Goal: Transaction & Acquisition: Purchase product/service

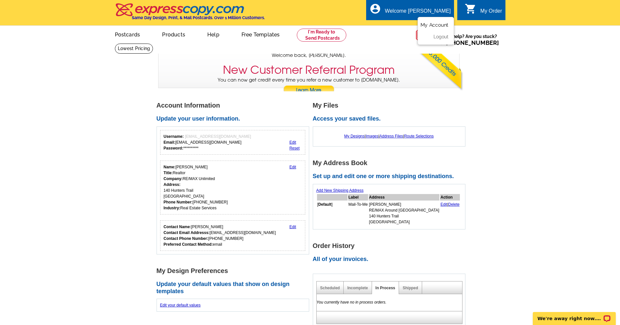
click at [434, 25] on link "My Account" at bounding box center [434, 25] width 28 height 6
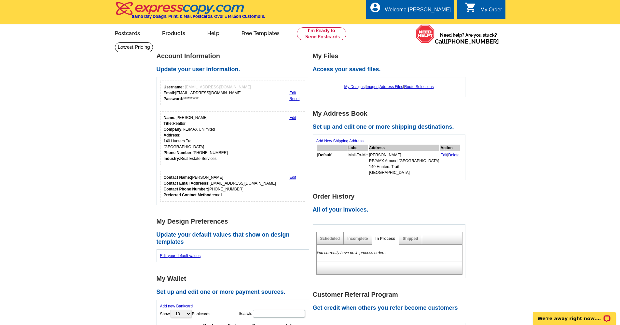
scroll to position [3, 0]
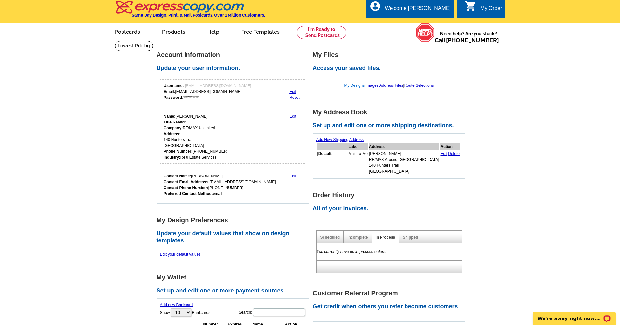
click at [354, 85] on link "My Designs" at bounding box center [354, 85] width 21 height 5
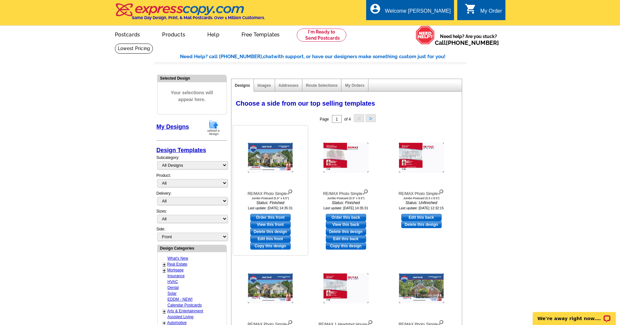
click at [273, 159] on img at bounding box center [271, 158] width 46 height 30
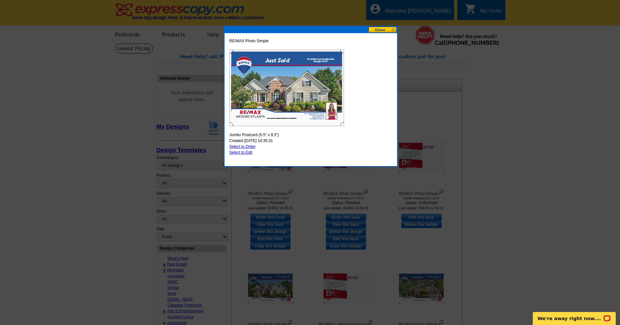
click at [382, 30] on button at bounding box center [382, 30] width 29 height 6
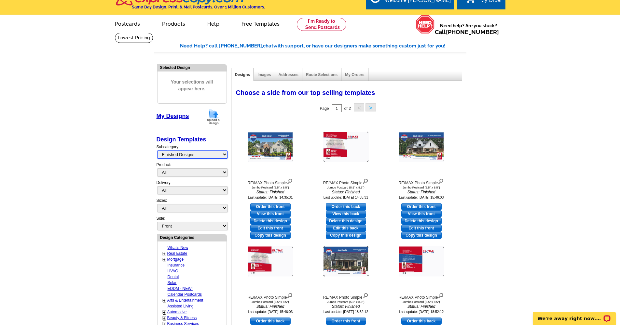
scroll to position [27, 0]
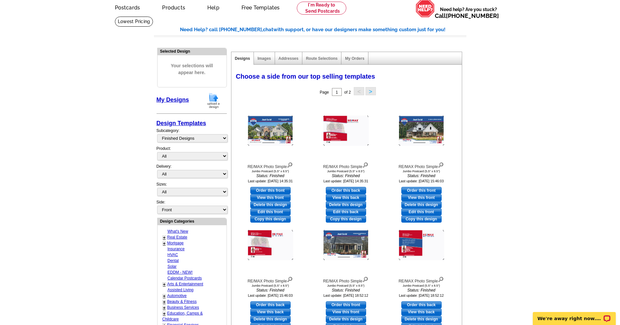
click at [170, 235] on link "Real Estate" at bounding box center [177, 237] width 20 height 5
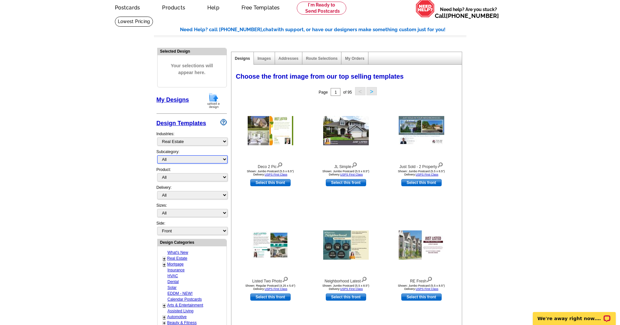
select select "1107"
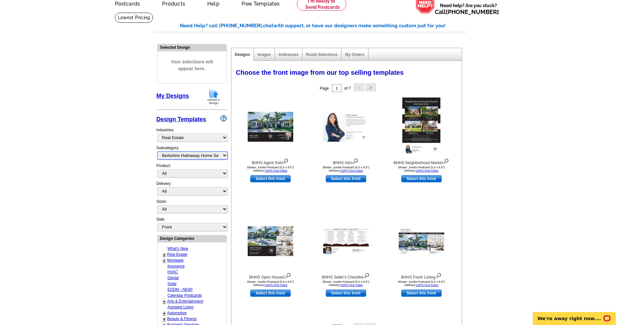
scroll to position [32, 0]
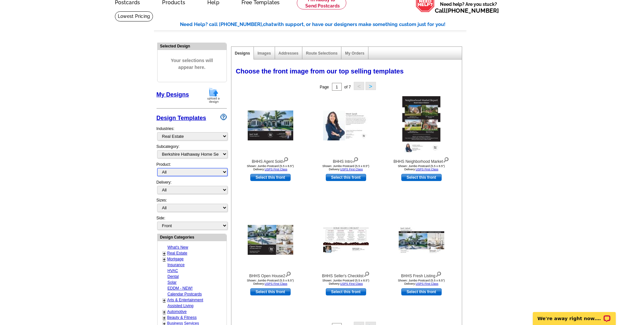
select select "1"
select select "2"
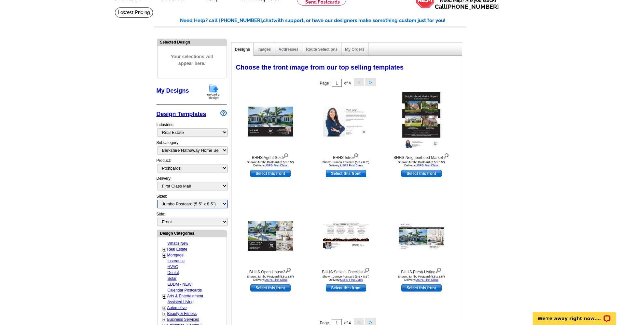
scroll to position [37, 0]
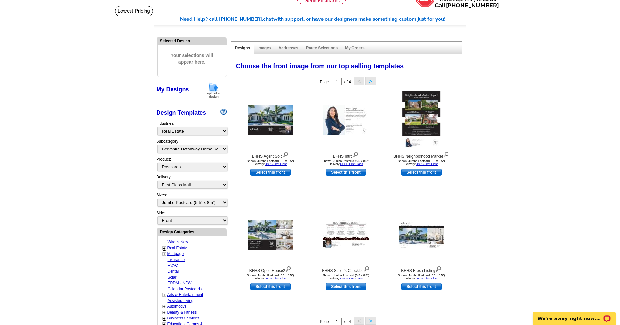
click at [170, 246] on link "Real Estate" at bounding box center [177, 248] width 20 height 5
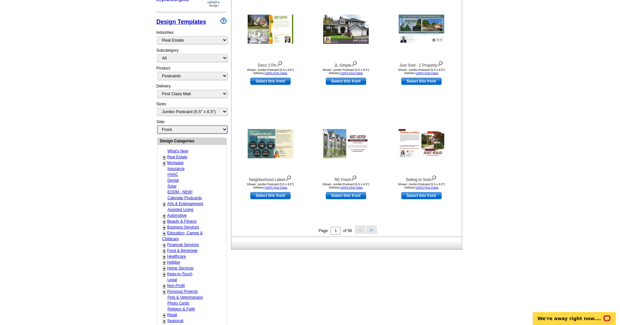
scroll to position [130, 0]
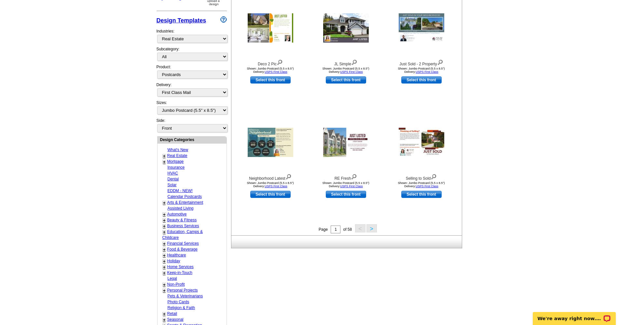
click at [164, 154] on link "+" at bounding box center [164, 156] width 3 height 5
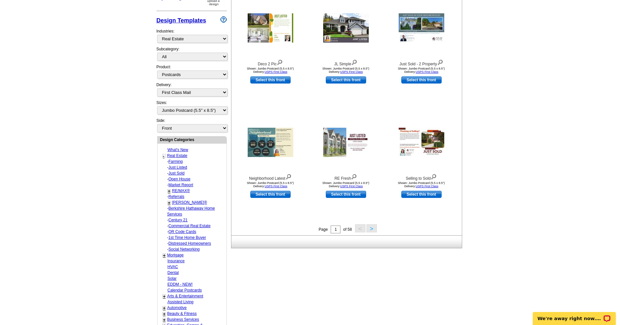
click at [173, 171] on link "Just Sold" at bounding box center [177, 173] width 16 height 5
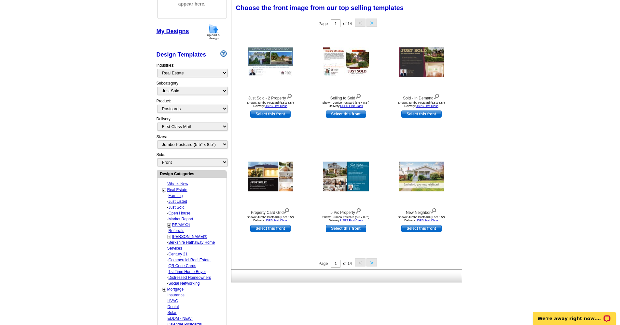
scroll to position [95, 0]
click at [180, 241] on link "Berkshire Hathaway Home Services" at bounding box center [191, 246] width 48 height 10
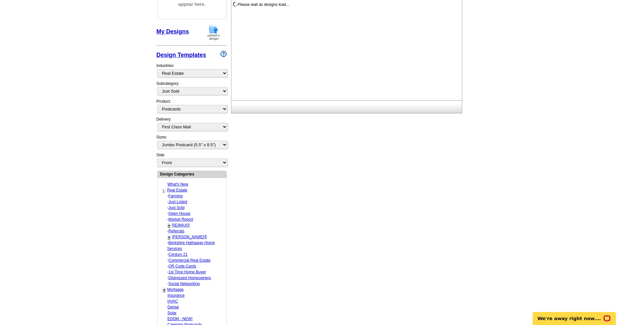
select select "1107"
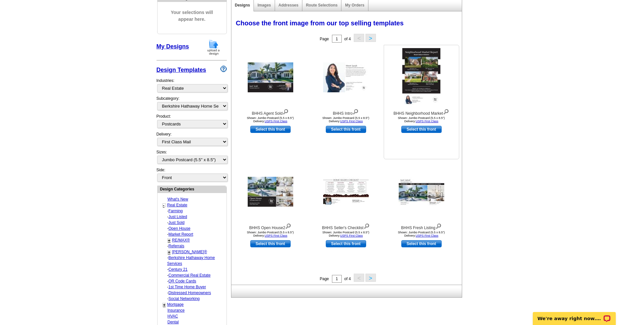
scroll to position [76, 0]
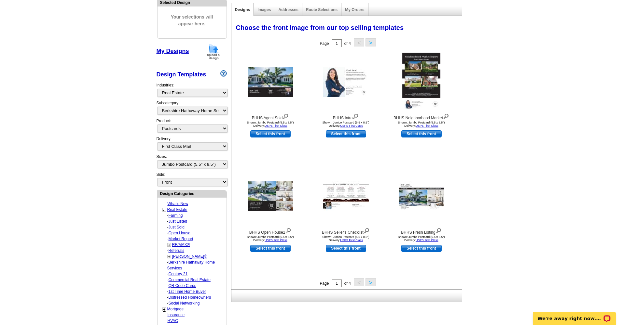
click at [371, 282] on button ">" at bounding box center [370, 283] width 10 height 8
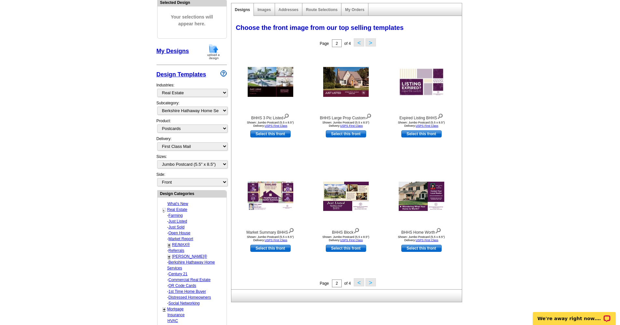
click at [369, 283] on button ">" at bounding box center [370, 283] width 10 height 8
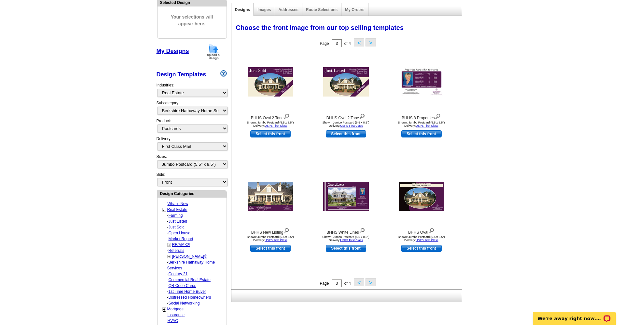
click at [370, 283] on button ">" at bounding box center [370, 283] width 10 height 8
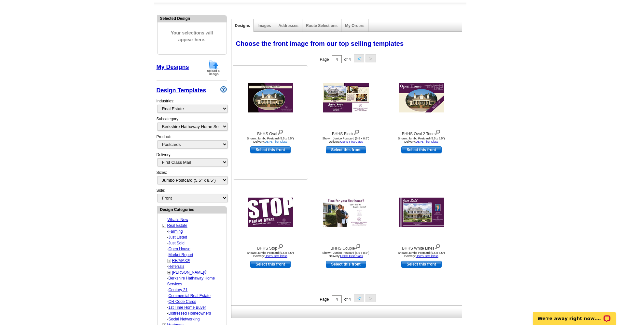
scroll to position [58, 0]
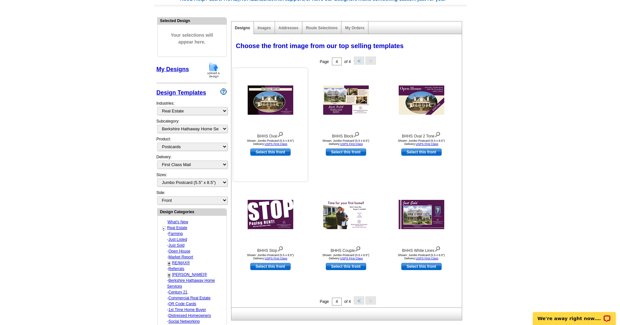
click at [264, 104] on img at bounding box center [271, 100] width 46 height 29
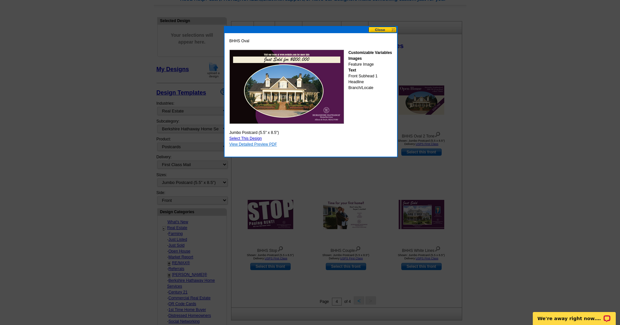
click at [263, 145] on link "View Detailed Preview PDF" at bounding box center [253, 144] width 48 height 5
click at [383, 32] on button at bounding box center [382, 30] width 29 height 6
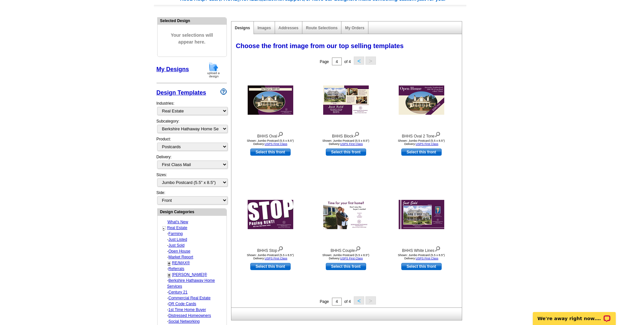
click at [358, 301] on button "<" at bounding box center [359, 301] width 10 height 8
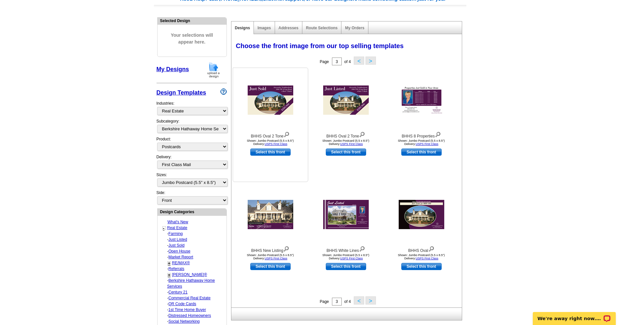
click at [271, 102] on img at bounding box center [271, 100] width 46 height 29
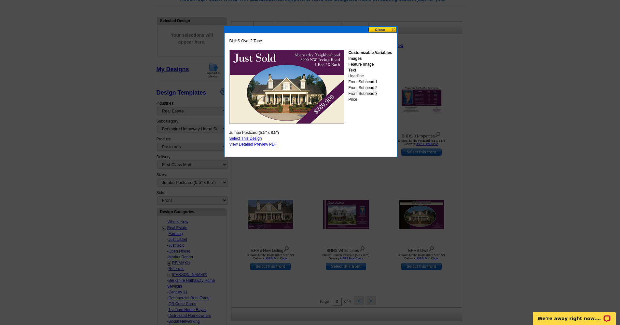
click at [251, 139] on link "Select This Design" at bounding box center [245, 138] width 33 height 5
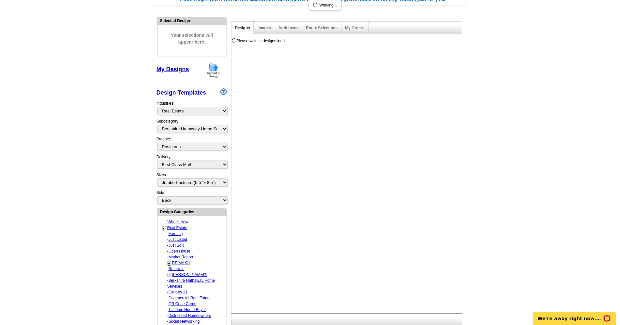
scroll to position [0, 0]
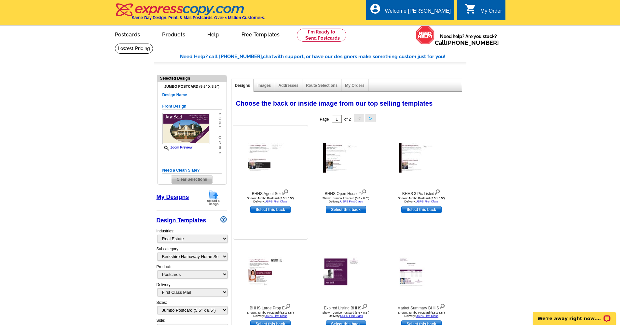
click at [260, 149] on img at bounding box center [271, 158] width 46 height 30
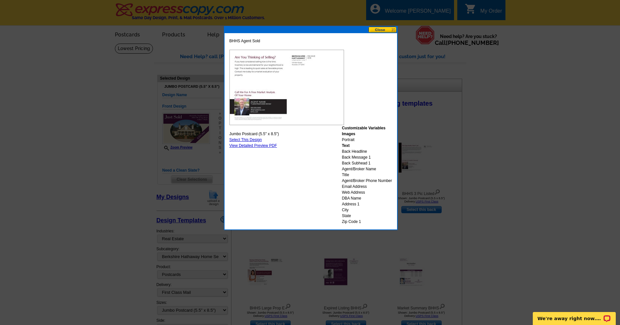
click at [382, 30] on button at bounding box center [382, 30] width 29 height 6
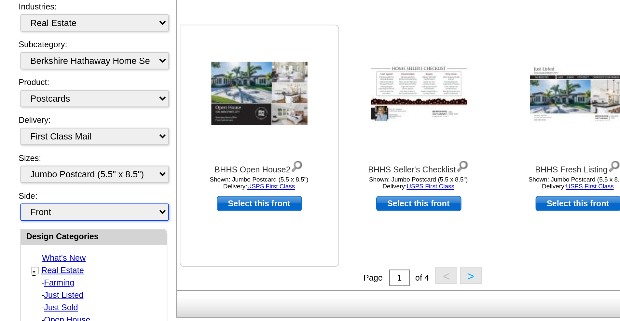
scroll to position [68, 0]
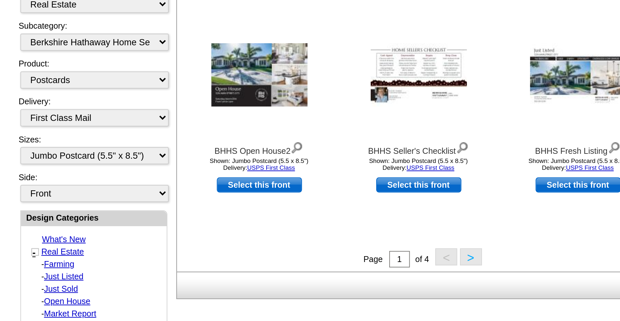
click at [365, 286] on button ">" at bounding box center [370, 290] width 10 height 8
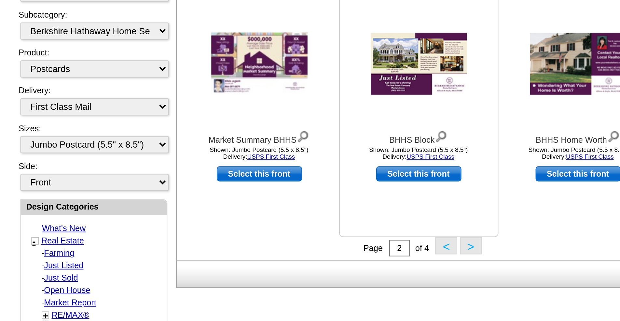
scroll to position [74, 0]
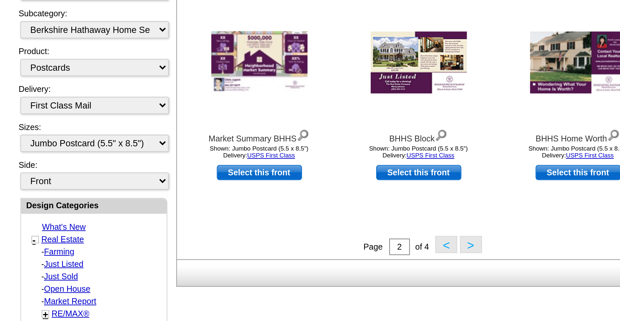
click at [365, 280] on button ">" at bounding box center [370, 284] width 10 height 8
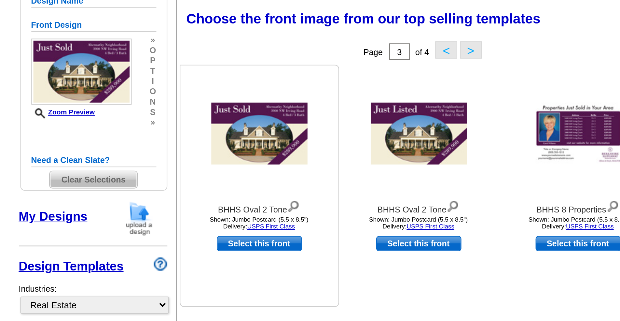
click at [248, 69] on img at bounding box center [271, 83] width 46 height 29
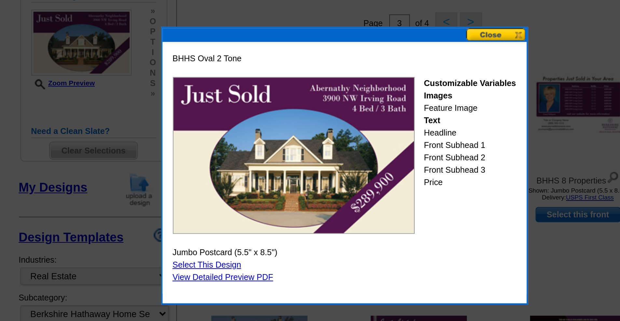
click at [229, 157] on link "Select This Design" at bounding box center [245, 159] width 33 height 5
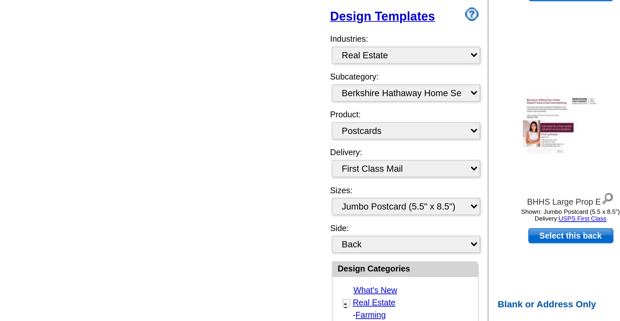
scroll to position [51, 0]
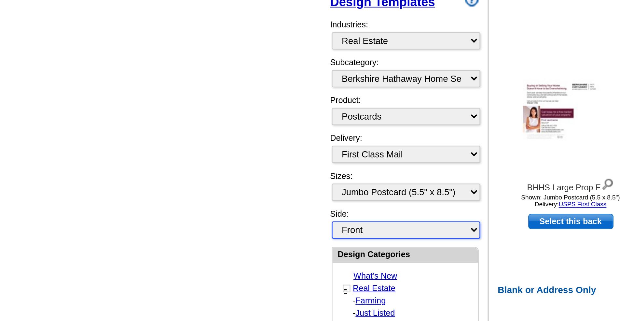
select select "front"
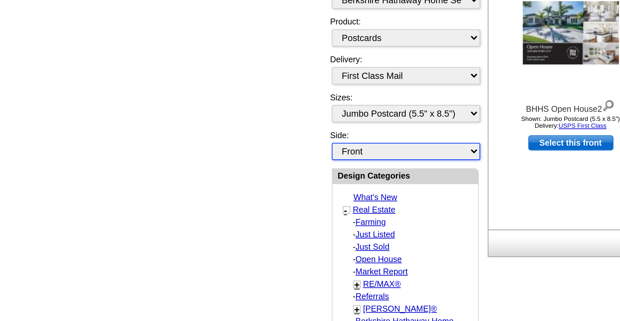
scroll to position [98, 0]
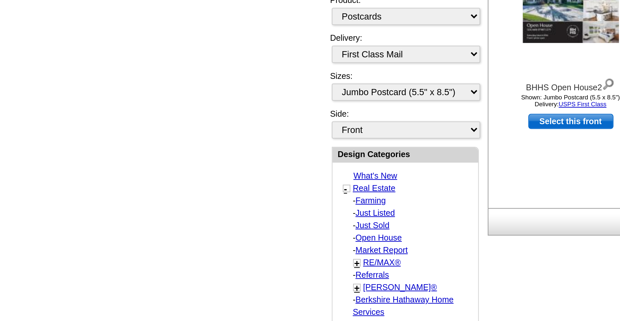
click at [177, 273] on link "Just Sold" at bounding box center [177, 275] width 16 height 5
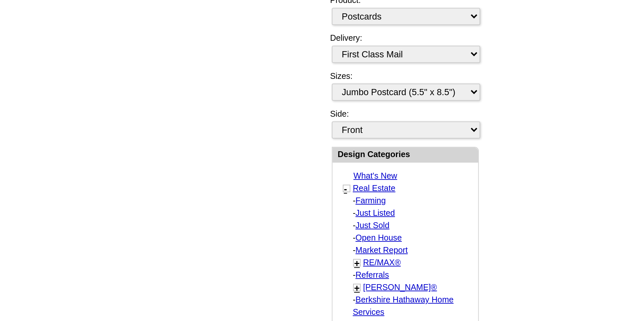
select select "789"
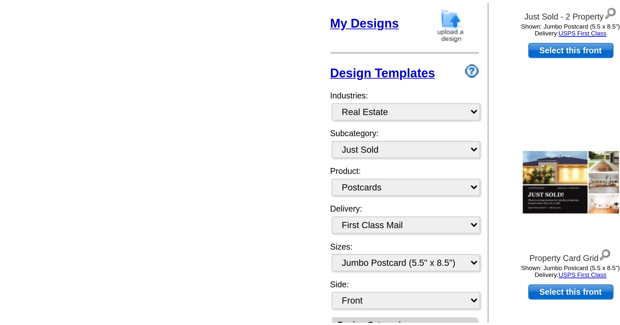
scroll to position [0, 0]
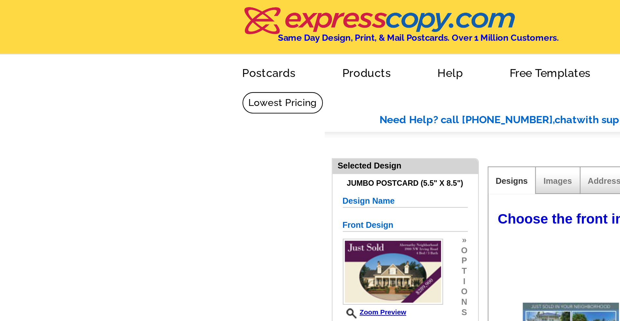
click at [159, 87] on div "Jumbo Postcard (5.5" x 8.5") Design Name Front Design Zoom Preview » o p t i o …" at bounding box center [191, 133] width 69 height 102
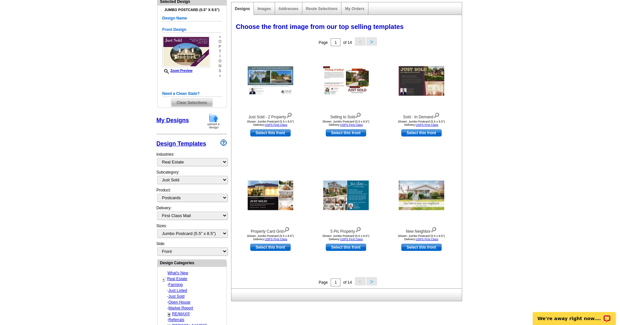
scroll to position [78, 0]
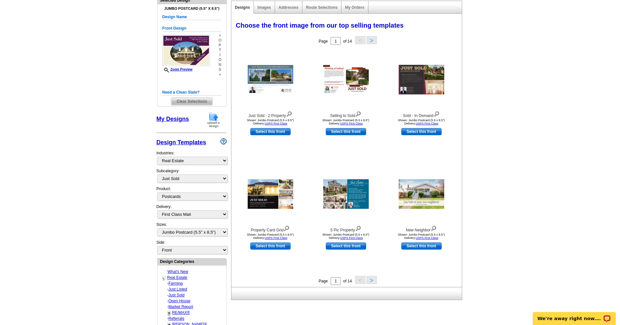
click at [373, 278] on button ">" at bounding box center [371, 280] width 10 height 8
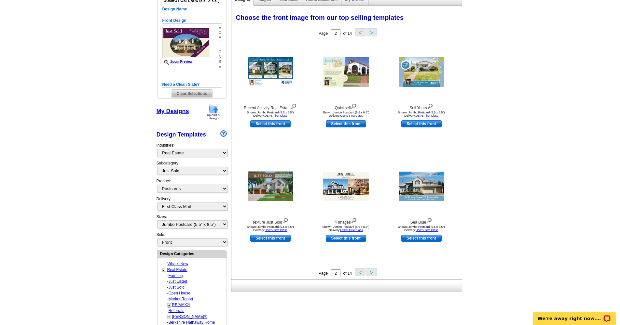
scroll to position [87, 0]
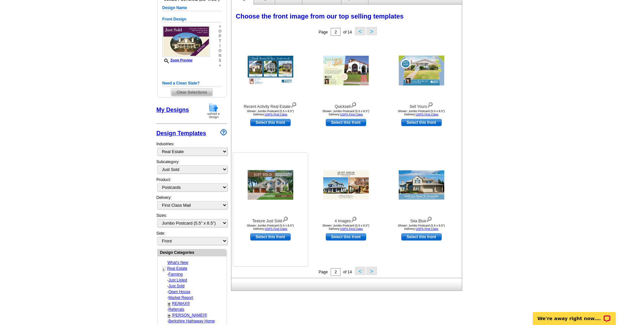
click at [281, 185] on img at bounding box center [271, 186] width 46 height 30
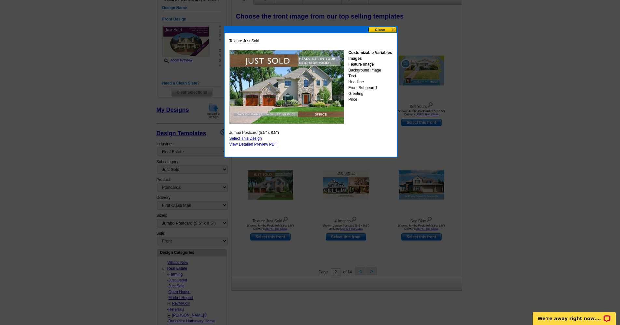
click at [379, 30] on button at bounding box center [382, 30] width 29 height 6
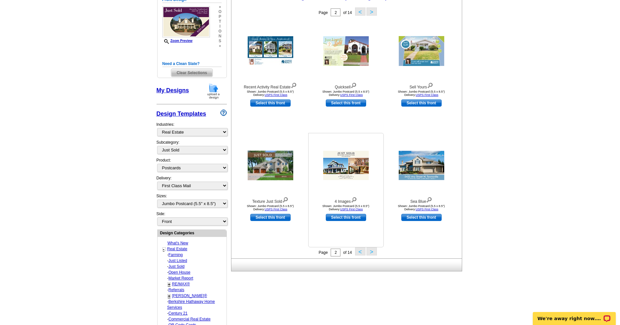
scroll to position [118, 0]
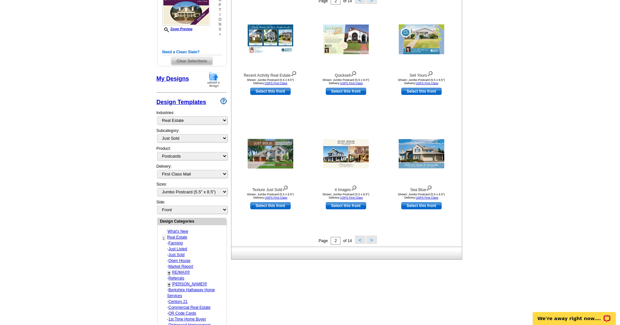
click at [372, 242] on button ">" at bounding box center [371, 240] width 10 height 8
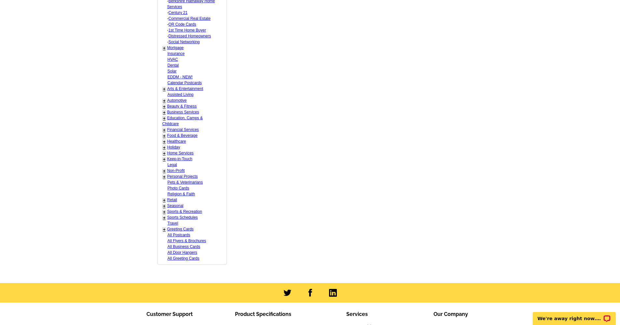
scroll to position [0, 0]
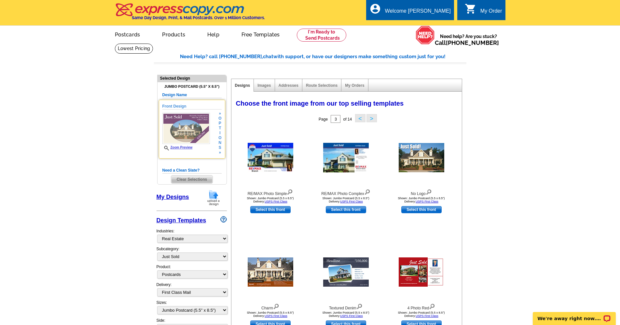
click at [184, 130] on img at bounding box center [186, 128] width 48 height 31
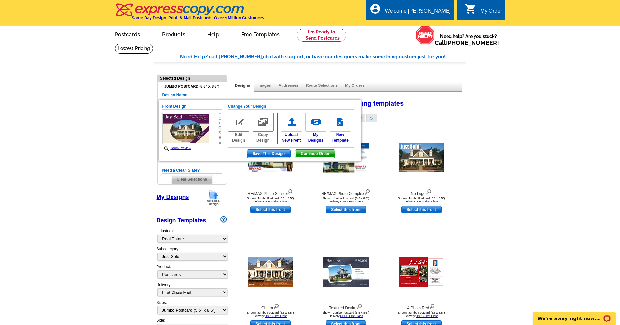
drag, startPoint x: 465, startPoint y: 99, endPoint x: 458, endPoint y: 109, distance: 12.9
click at [270, 86] on link "Images" at bounding box center [263, 85] width 13 height 5
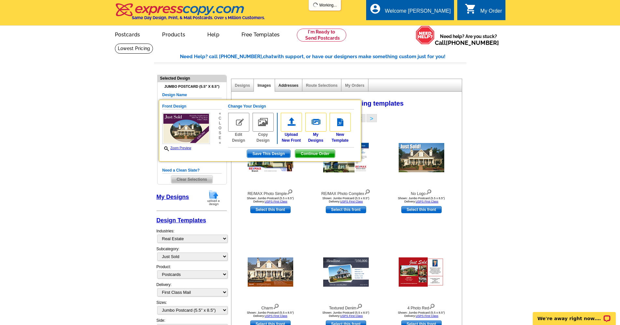
click at [294, 86] on link "Addresses" at bounding box center [289, 85] width 20 height 5
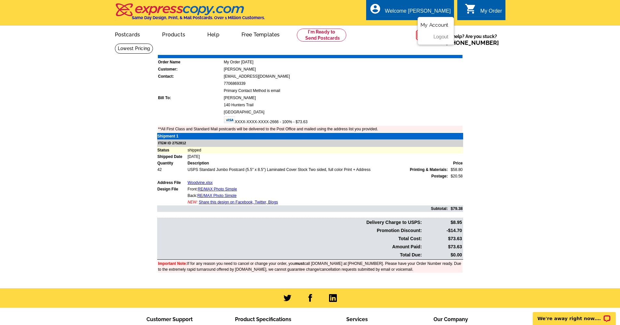
click at [431, 26] on link "My Account" at bounding box center [434, 25] width 28 height 6
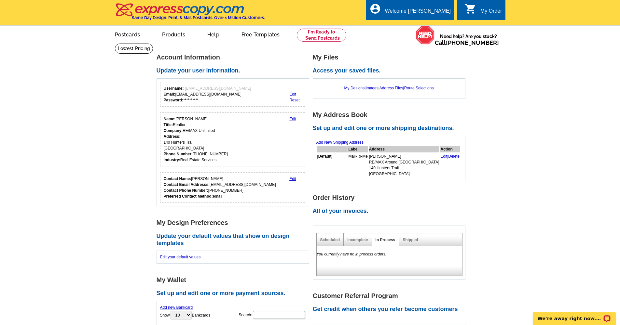
click at [492, 9] on div "My Order" at bounding box center [491, 12] width 22 height 9
